Goal: Information Seeking & Learning: Learn about a topic

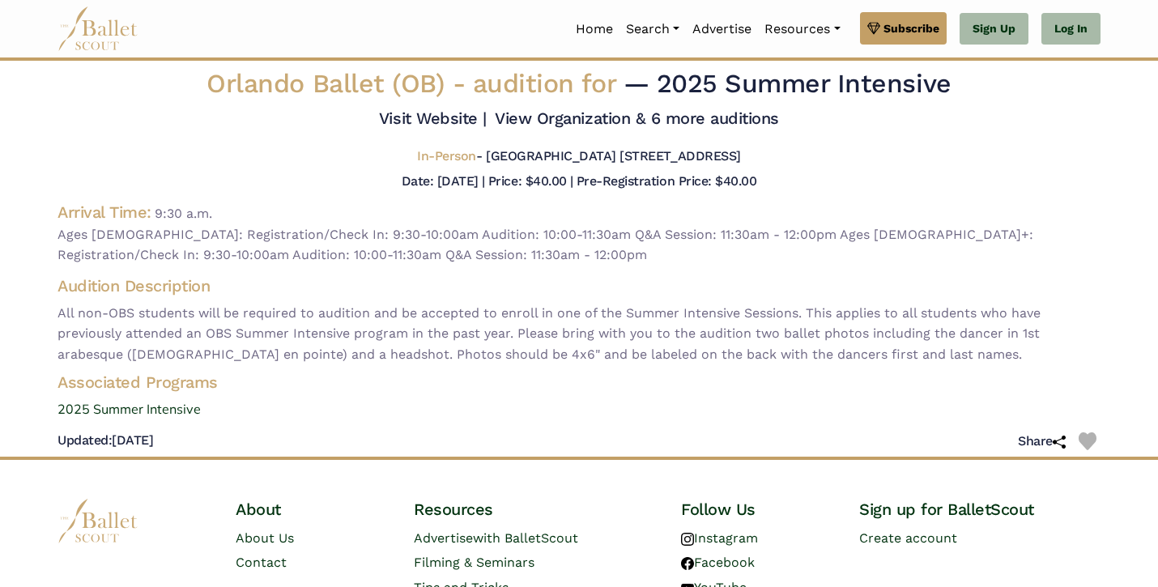
click at [118, 29] on img at bounding box center [98, 28] width 81 height 45
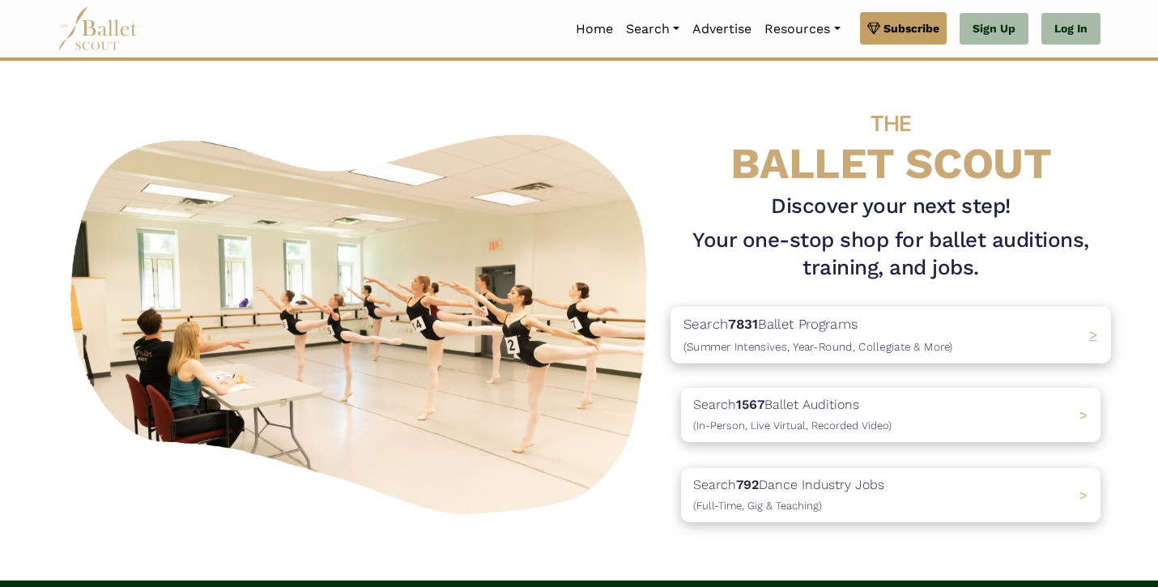
click at [785, 359] on div "Search 7831 Ballet Programs (Summer Intensives, Year-Round, Collegiate & More) >" at bounding box center [891, 334] width 441 height 57
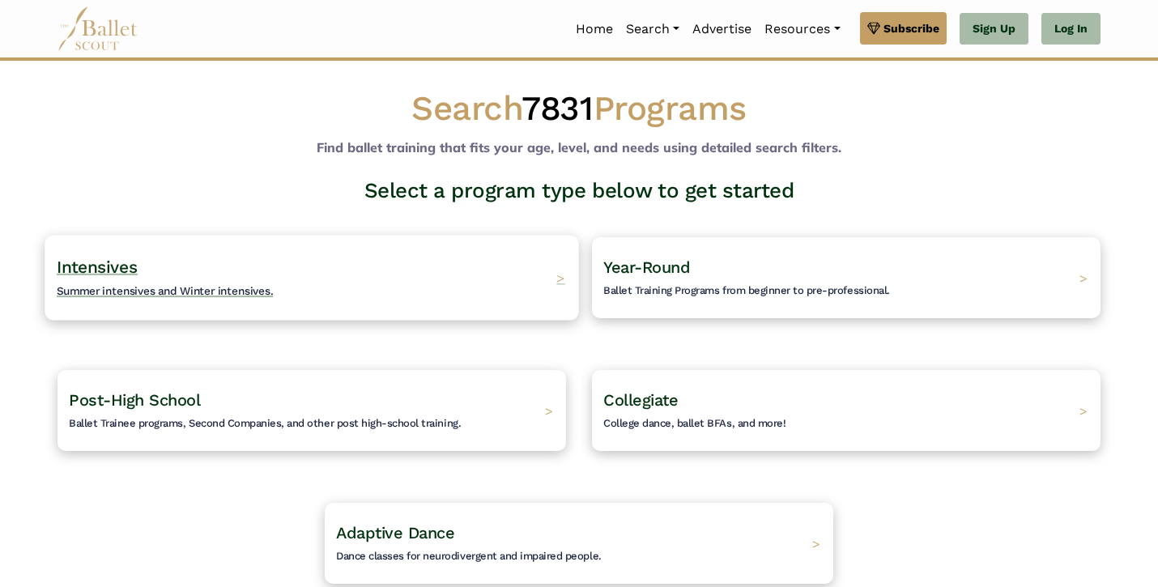
click at [506, 295] on div "Intensives Summer intensives and Winter intensives. >" at bounding box center [312, 277] width 534 height 85
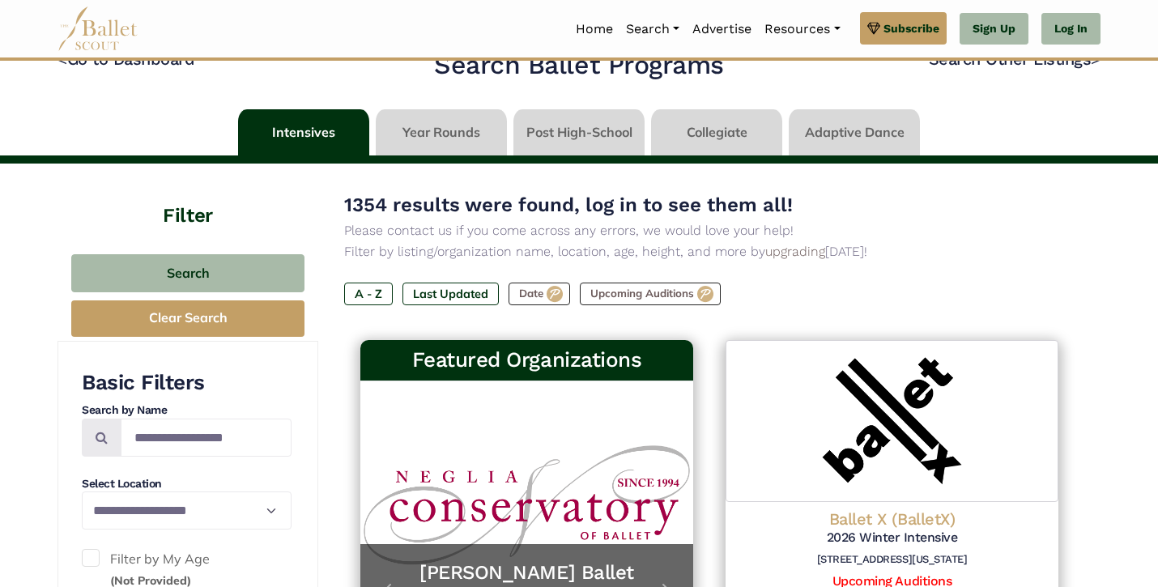
scroll to position [66, 0]
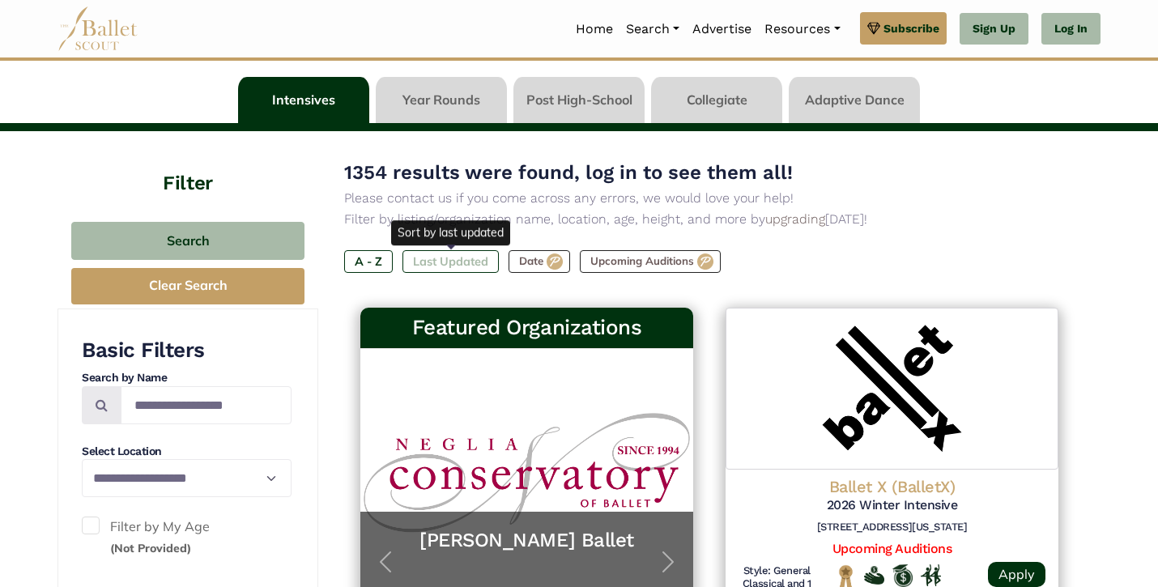
click at [459, 265] on label "Last Updated" at bounding box center [451, 261] width 96 height 23
click at [447, 251] on label "Last Updated" at bounding box center [451, 261] width 96 height 23
click at [492, 279] on div "1354 results were found, log in to see them all! Please contact us if you come …" at bounding box center [709, 228] width 731 height 143
click at [471, 256] on label "Last Updated" at bounding box center [451, 261] width 96 height 23
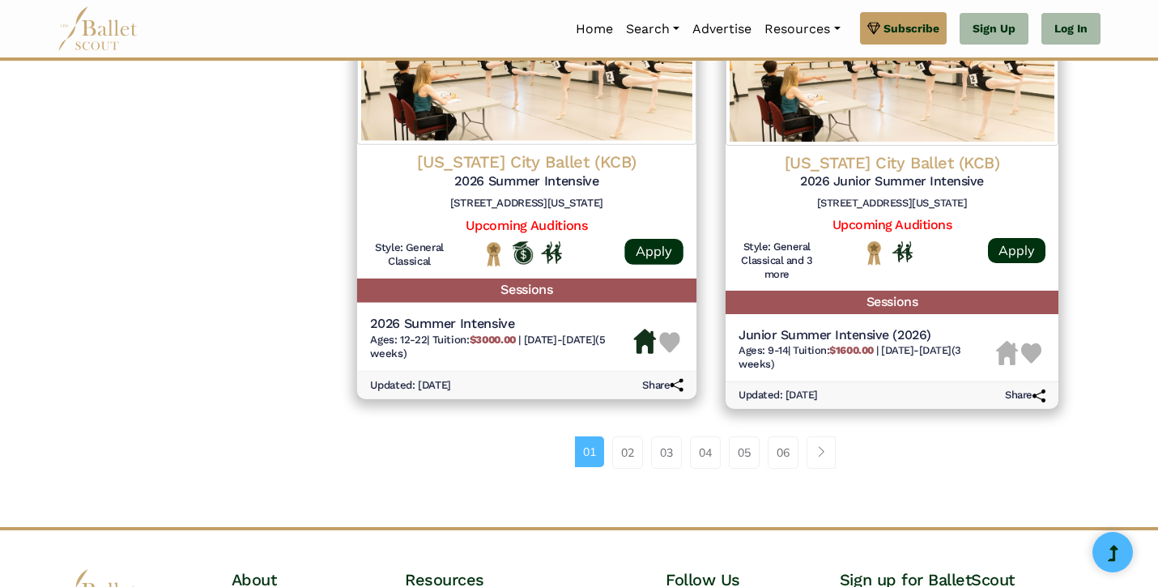
scroll to position [2144, 0]
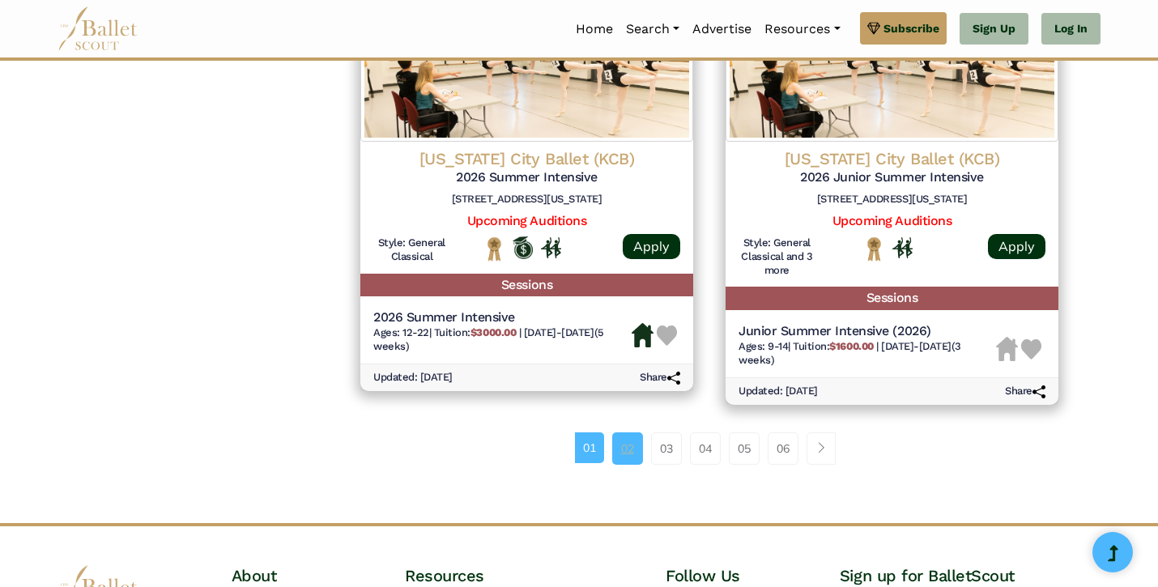
click at [625, 457] on link "02" at bounding box center [627, 449] width 31 height 32
